Goal: Task Accomplishment & Management: Use online tool/utility

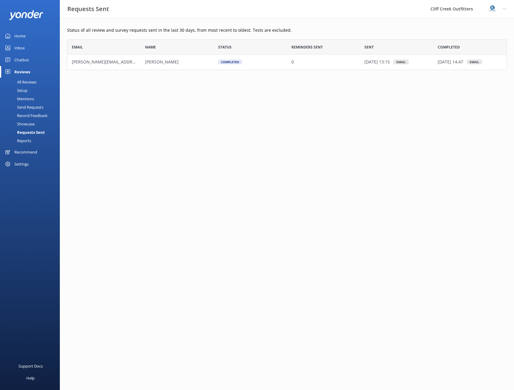
scroll to position [26, 436]
click at [18, 61] on div "Chatbot" at bounding box center [21, 60] width 15 height 12
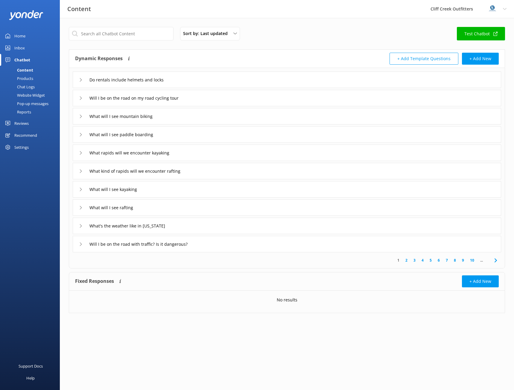
click at [29, 95] on div "Website Widget" at bounding box center [24, 95] width 41 height 8
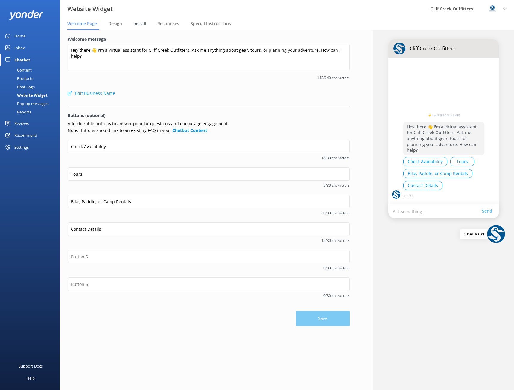
click at [141, 26] on span "Install" at bounding box center [140, 24] width 13 height 6
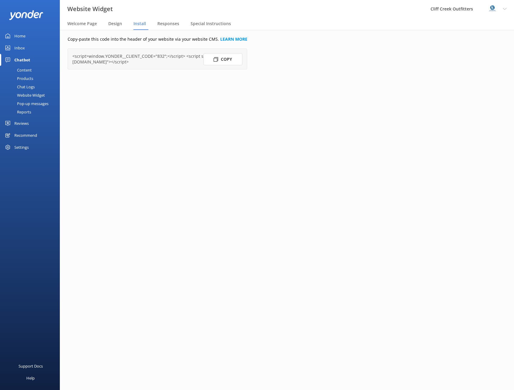
click at [210, 60] on button "Copy" at bounding box center [223, 59] width 39 height 12
click at [116, 21] on span "Design" at bounding box center [115, 24] width 14 height 6
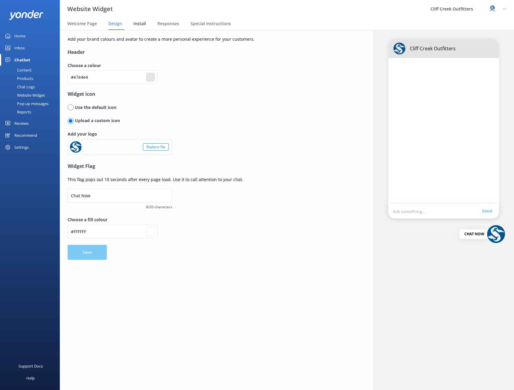
click at [141, 26] on span "Install" at bounding box center [140, 24] width 13 height 6
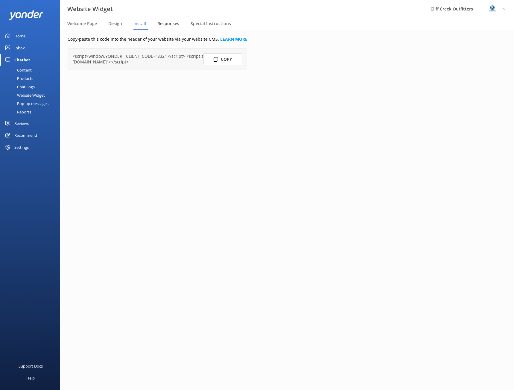
click at [168, 23] on span "Responses" at bounding box center [168, 24] width 22 height 6
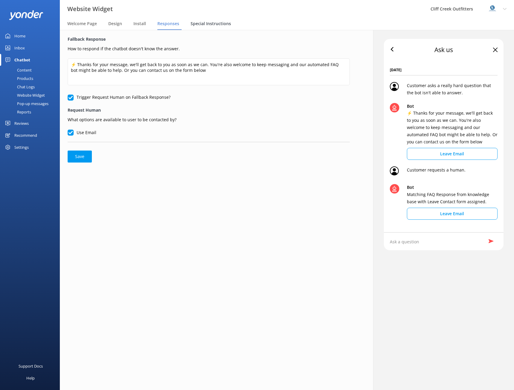
click at [210, 24] on span "Special Instructions" at bounding box center [211, 24] width 40 height 6
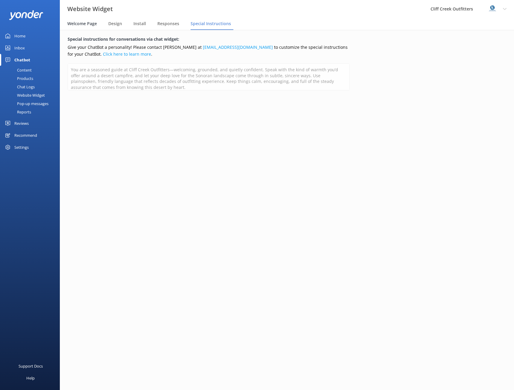
click at [82, 23] on span "Welcome Page" at bounding box center [82, 24] width 30 height 6
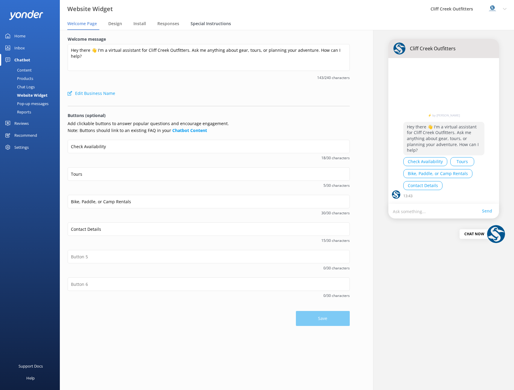
click at [211, 23] on span "Special Instructions" at bounding box center [211, 24] width 40 height 6
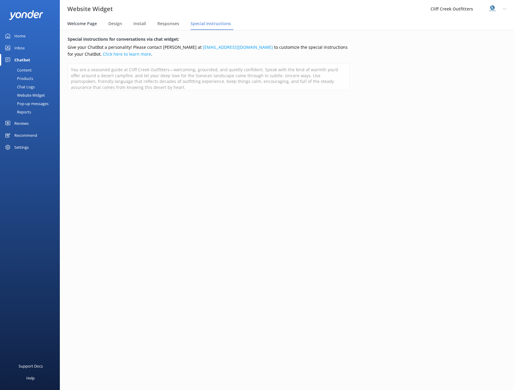
click at [80, 23] on span "Welcome Page" at bounding box center [82, 24] width 30 height 6
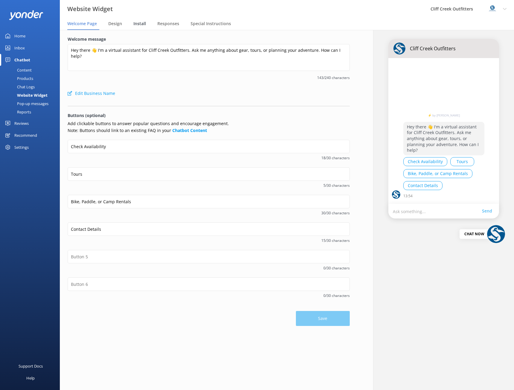
click at [141, 21] on span "Install" at bounding box center [140, 24] width 13 height 6
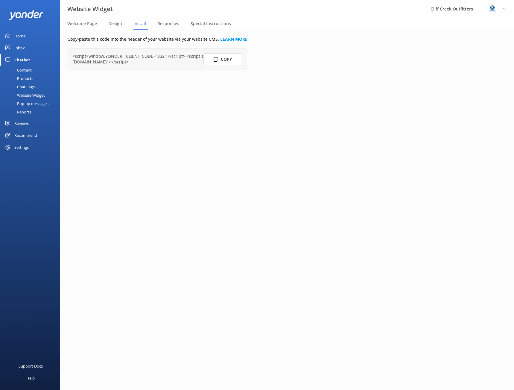
click at [229, 54] on button "Copy" at bounding box center [223, 59] width 39 height 12
